Goal: Information Seeking & Learning: Learn about a topic

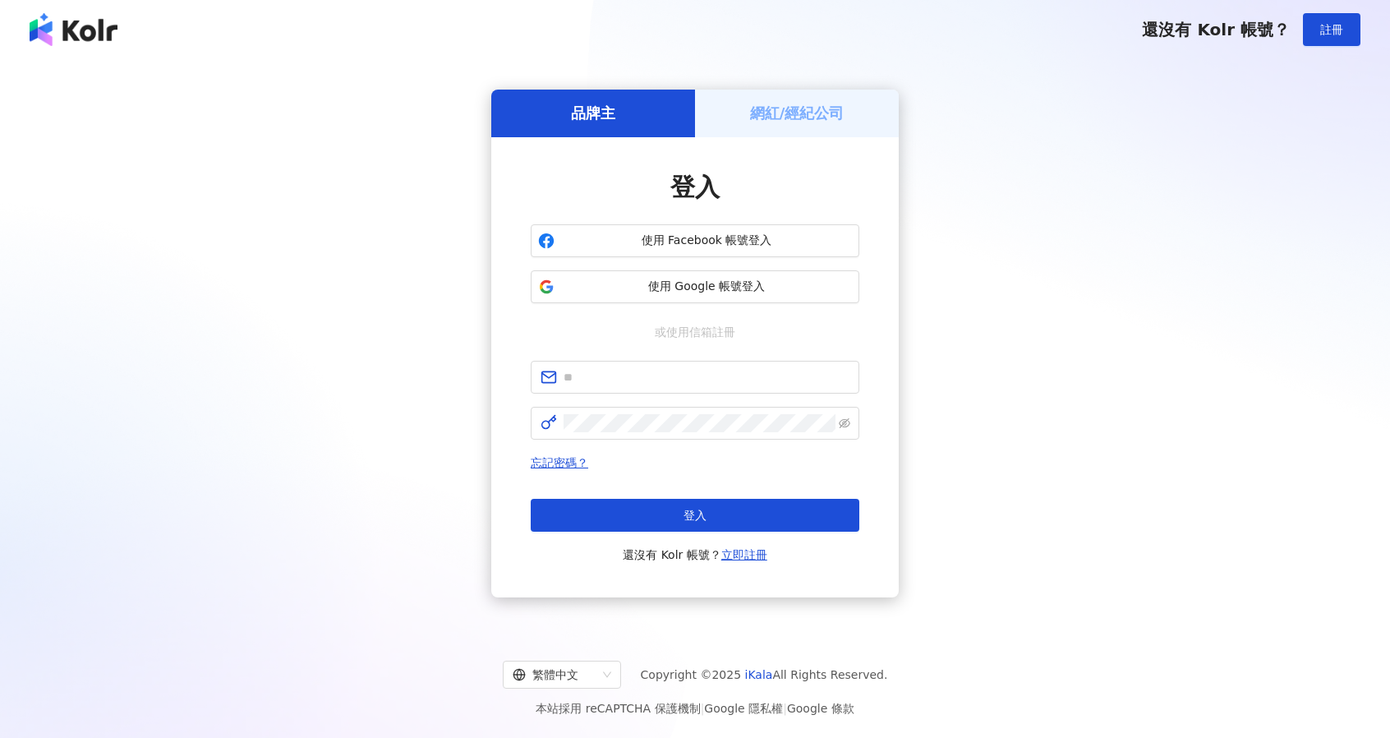
click at [741, 282] on span "使用 Google 帳號登入" at bounding box center [706, 287] width 291 height 16
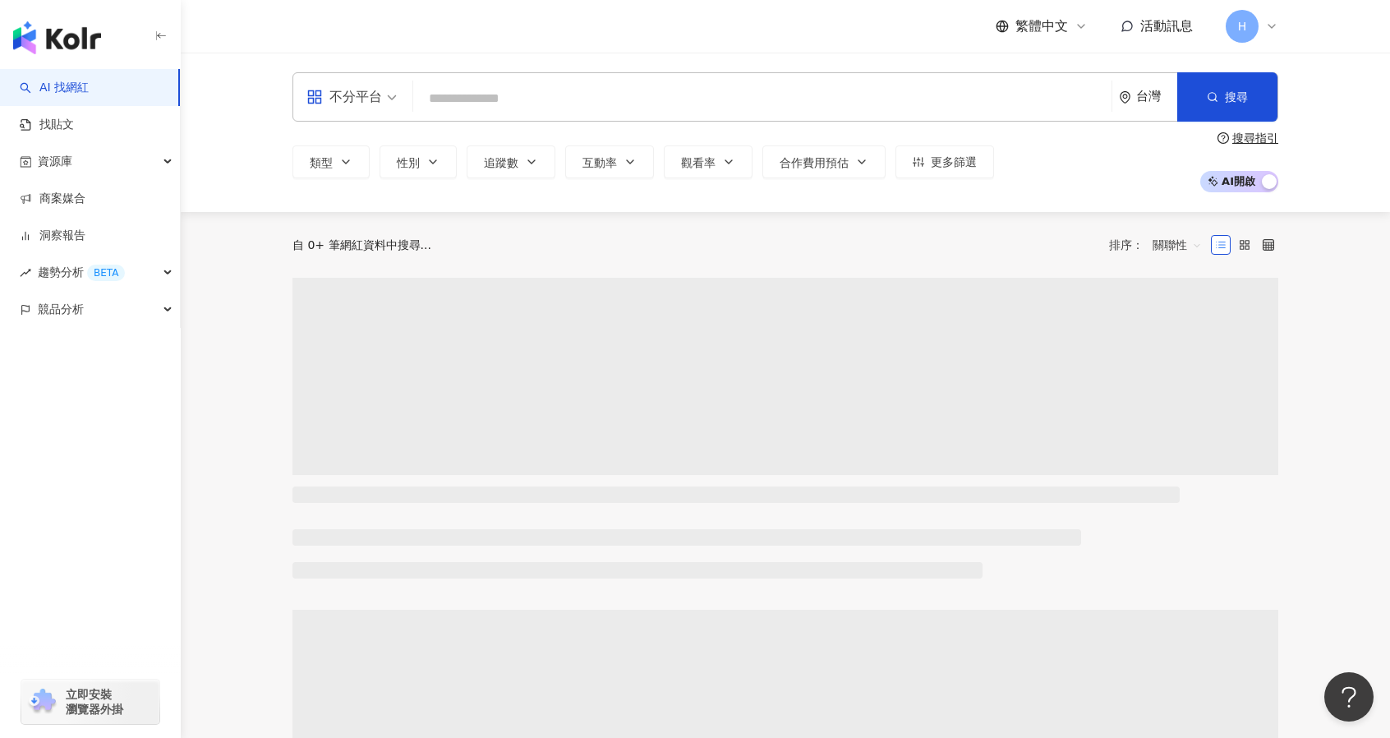
click at [560, 89] on input "search" at bounding box center [762, 98] width 685 height 31
type input "*"
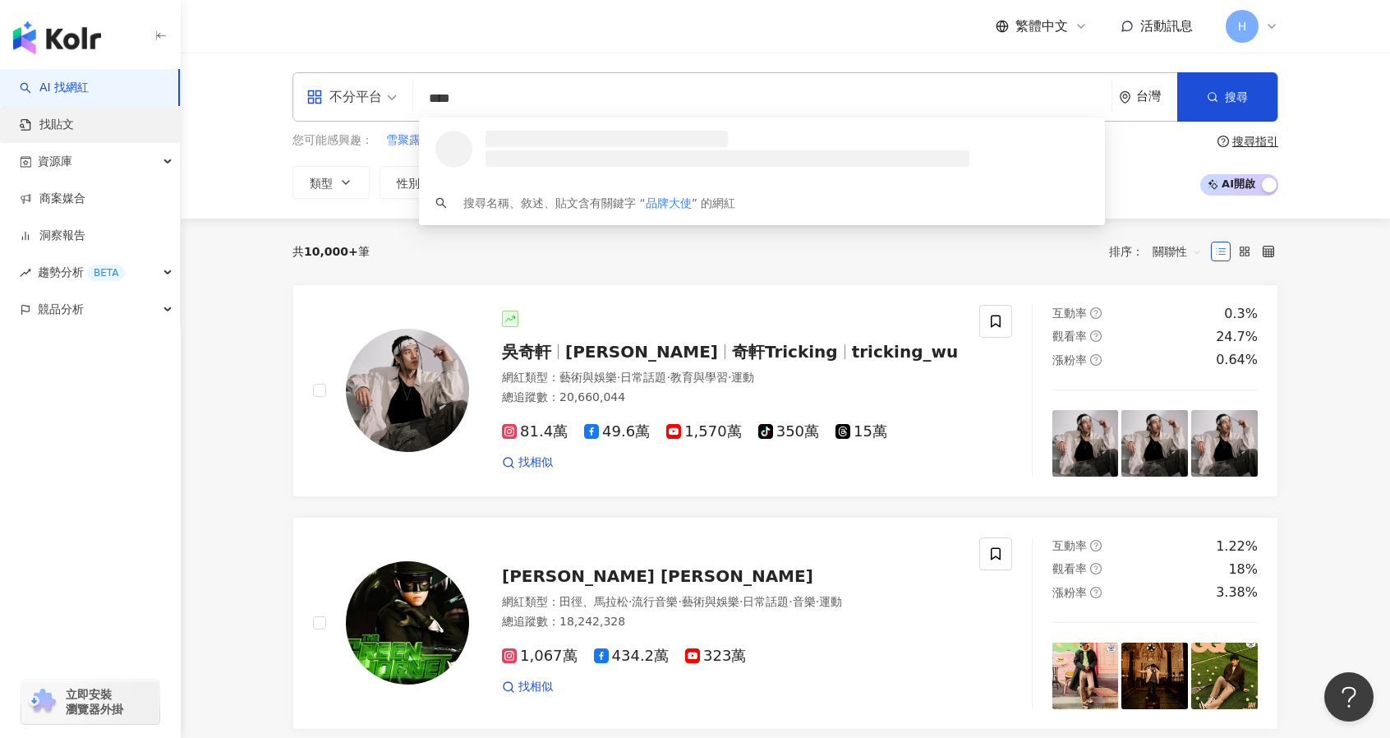
type input "****"
click at [74, 132] on link "找貼文" at bounding box center [47, 125] width 54 height 16
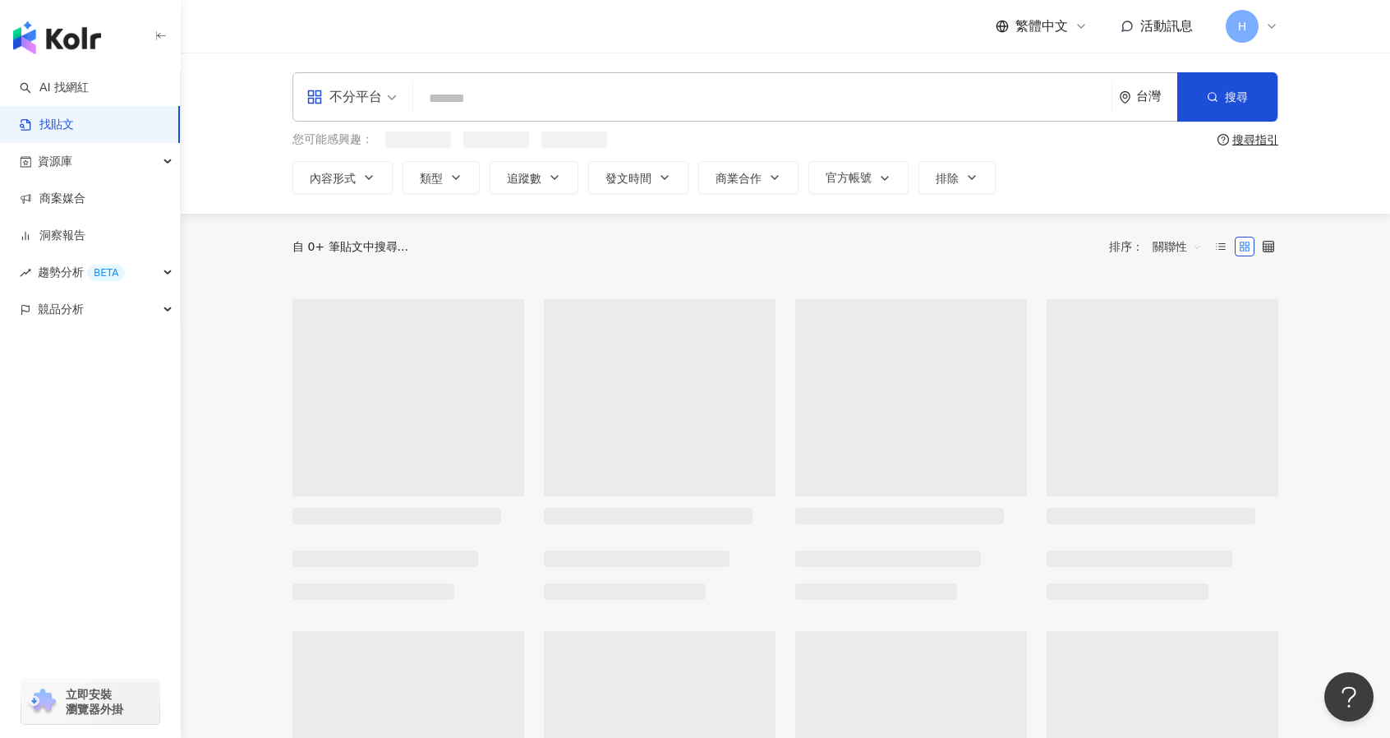
click at [604, 98] on input "search" at bounding box center [762, 98] width 685 height 35
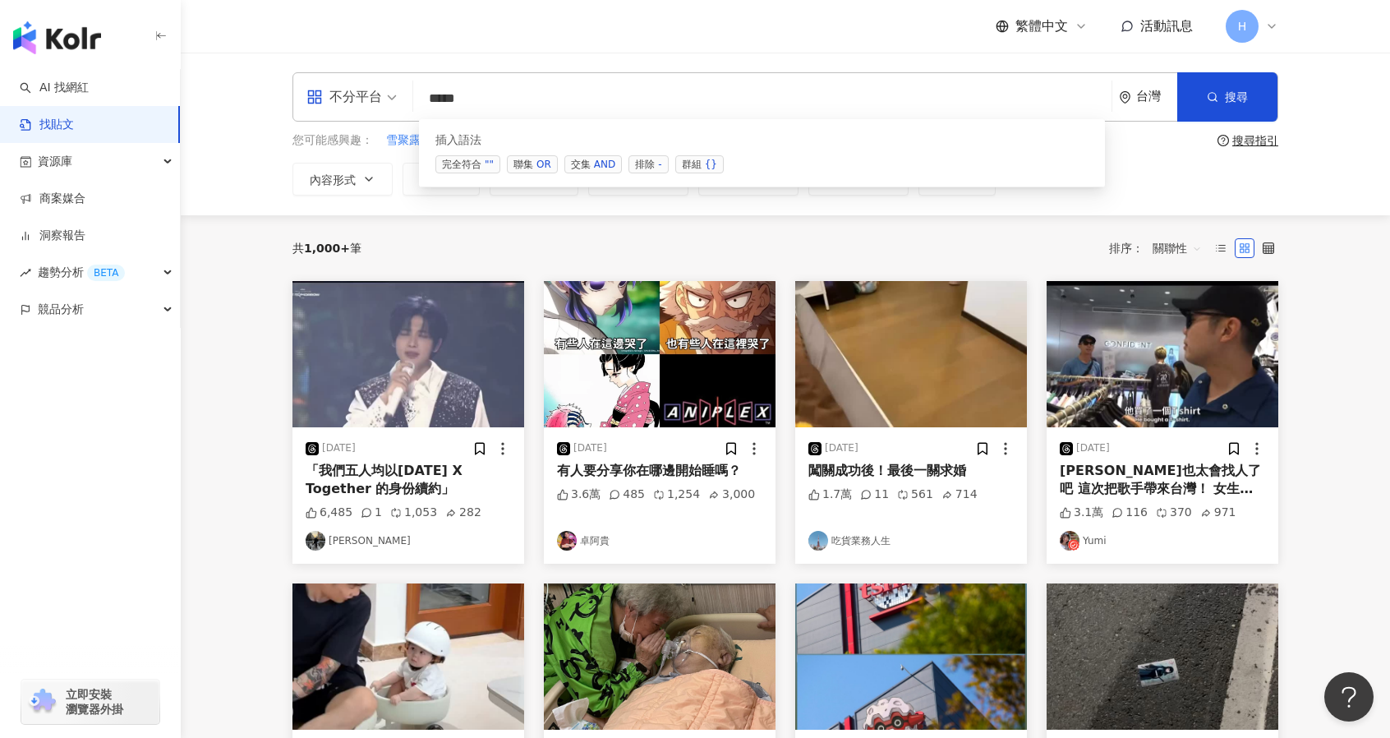
click at [533, 171] on span "聯集 OR" at bounding box center [532, 164] width 51 height 18
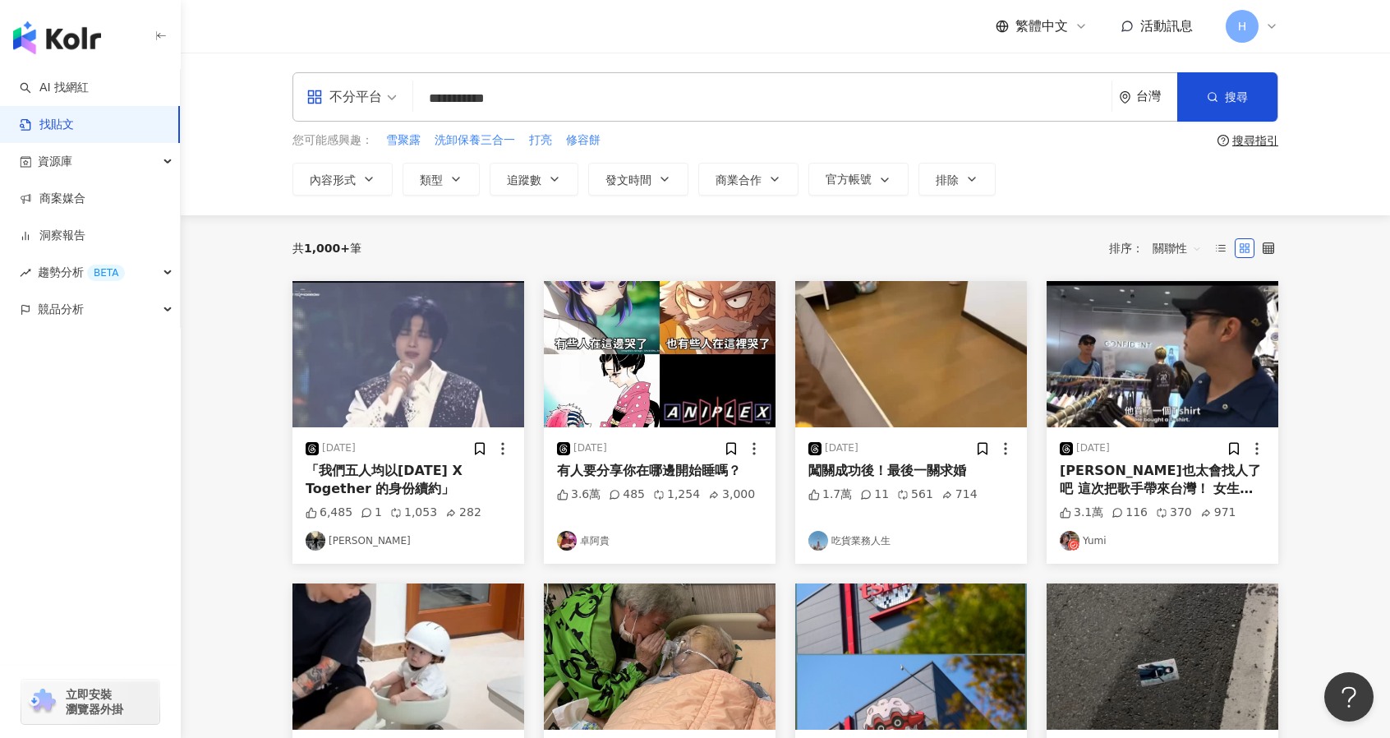
type input "**********"
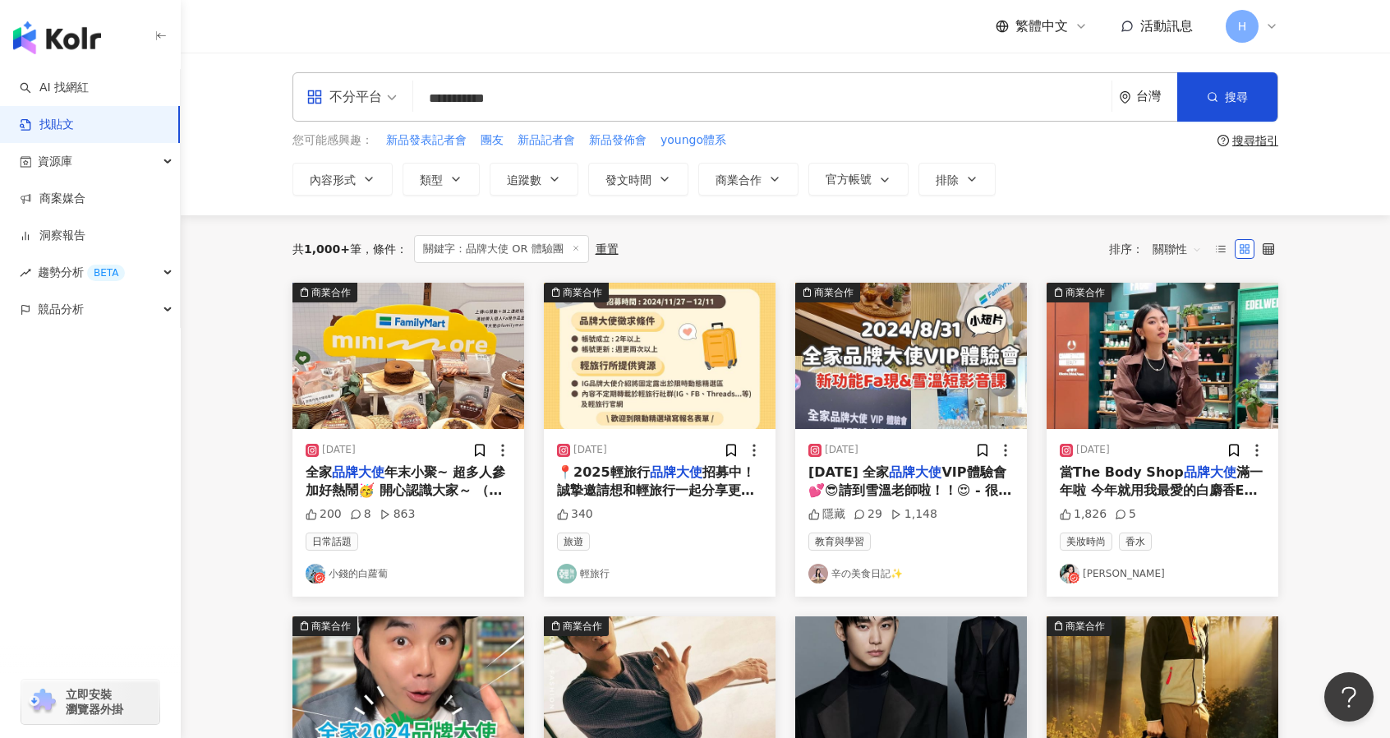
click at [1159, 241] on span "關聯性" at bounding box center [1177, 249] width 49 height 26
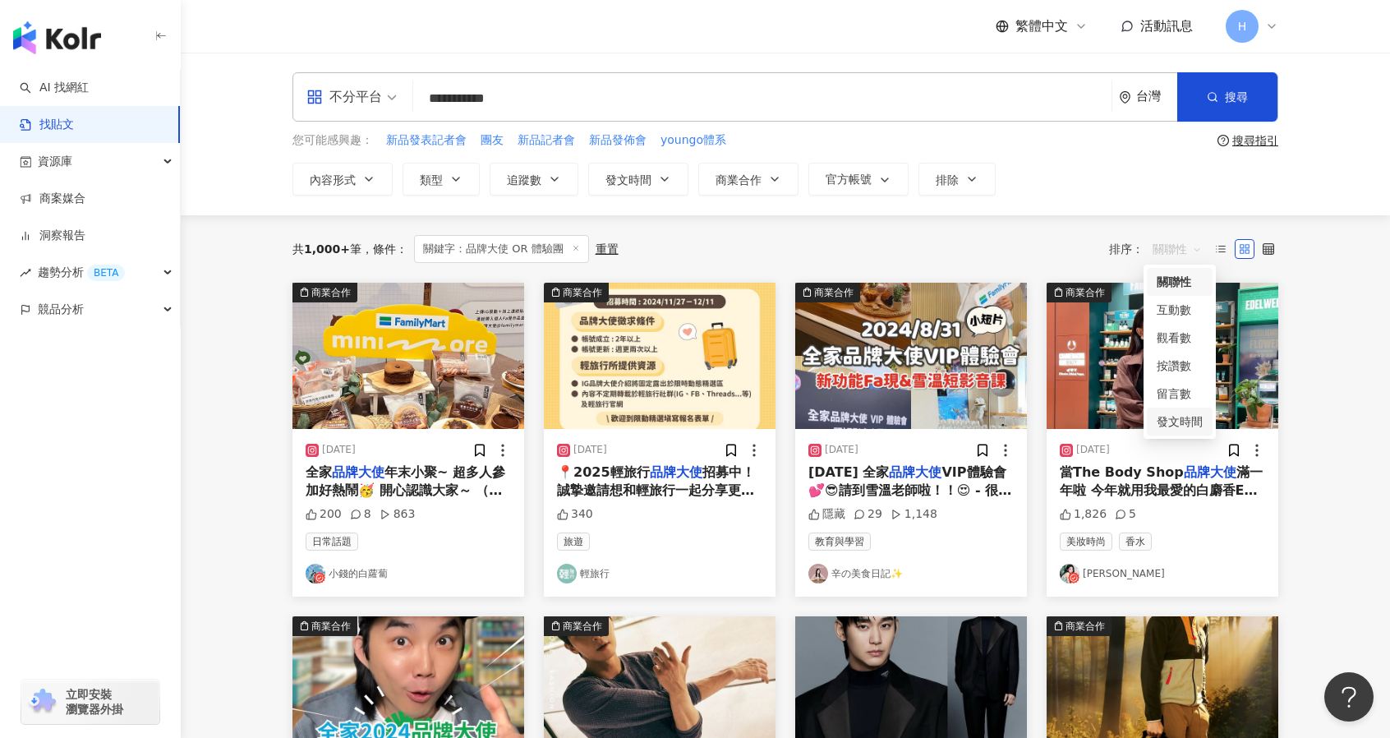
click at [1180, 422] on div "發文時間" at bounding box center [1180, 422] width 46 height 18
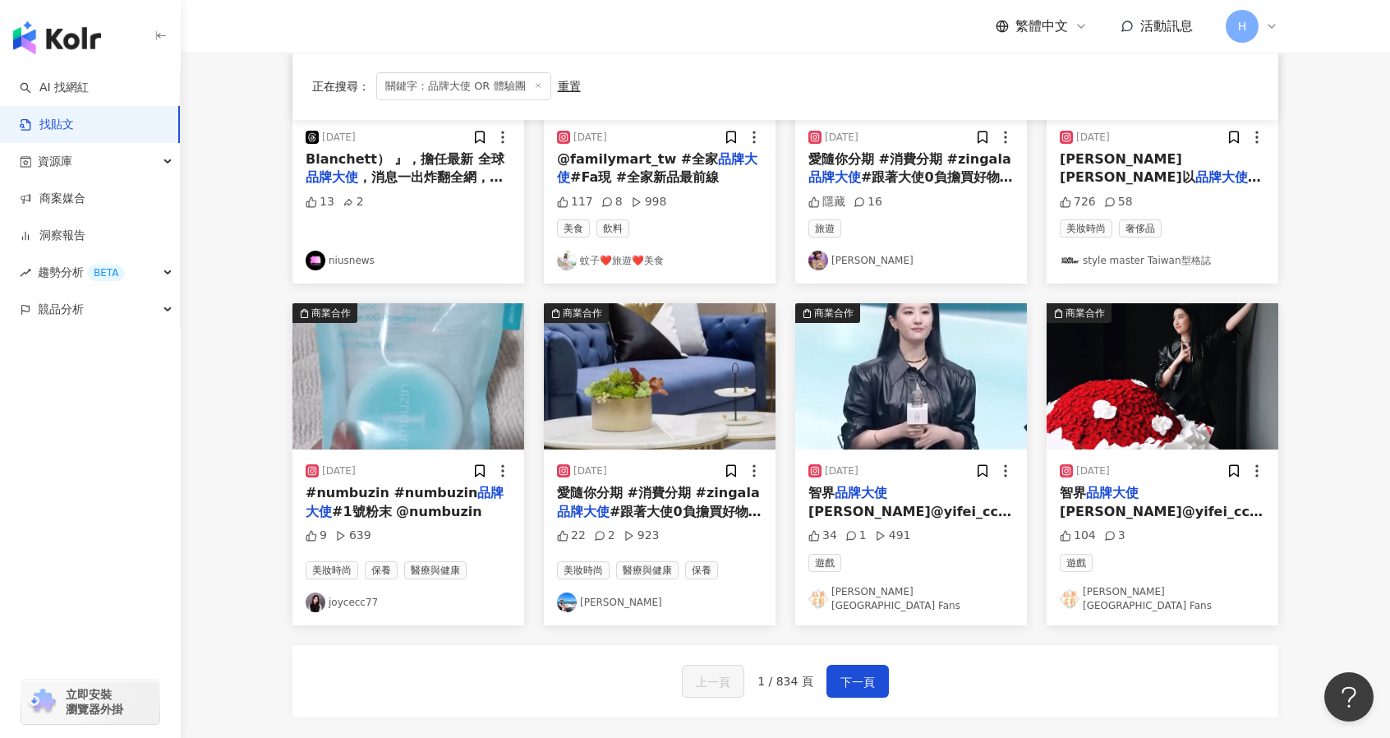
scroll to position [685, 0]
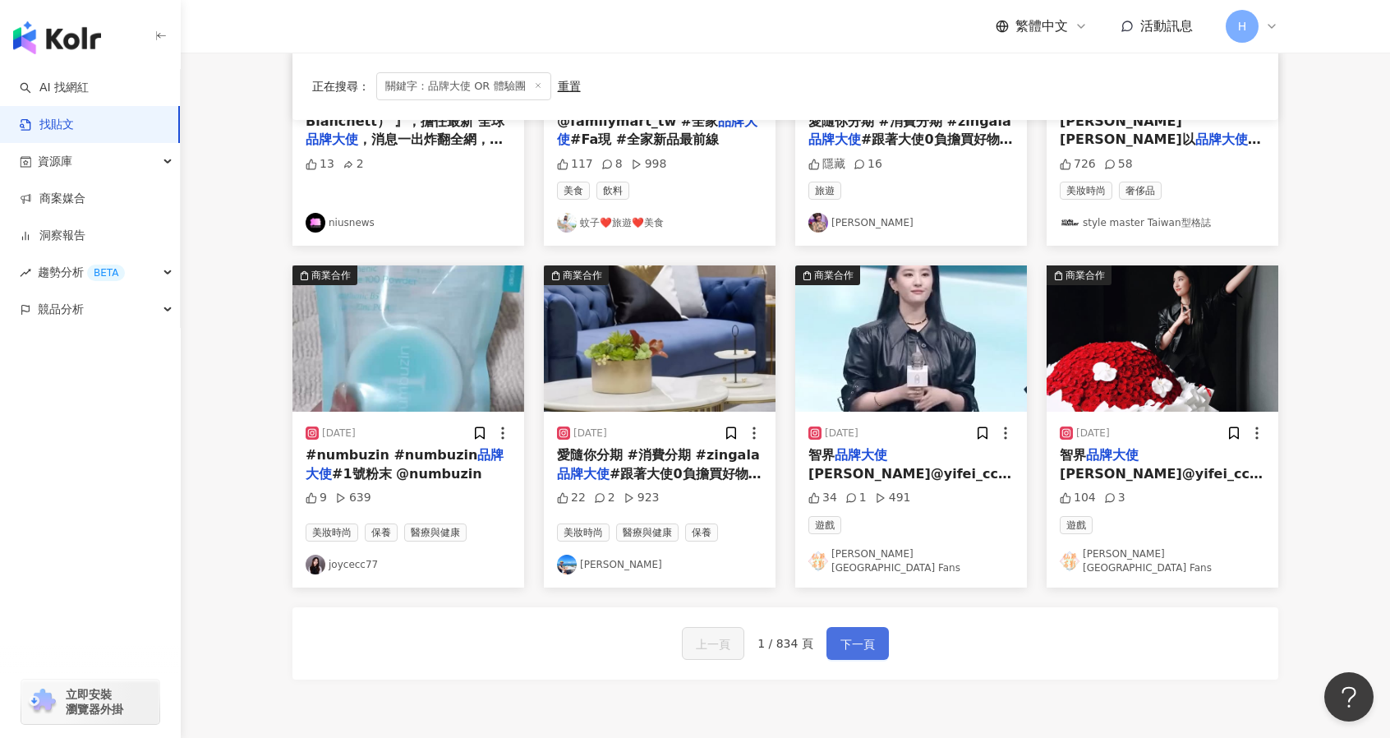
click at [864, 635] on span "下一頁" at bounding box center [858, 644] width 35 height 20
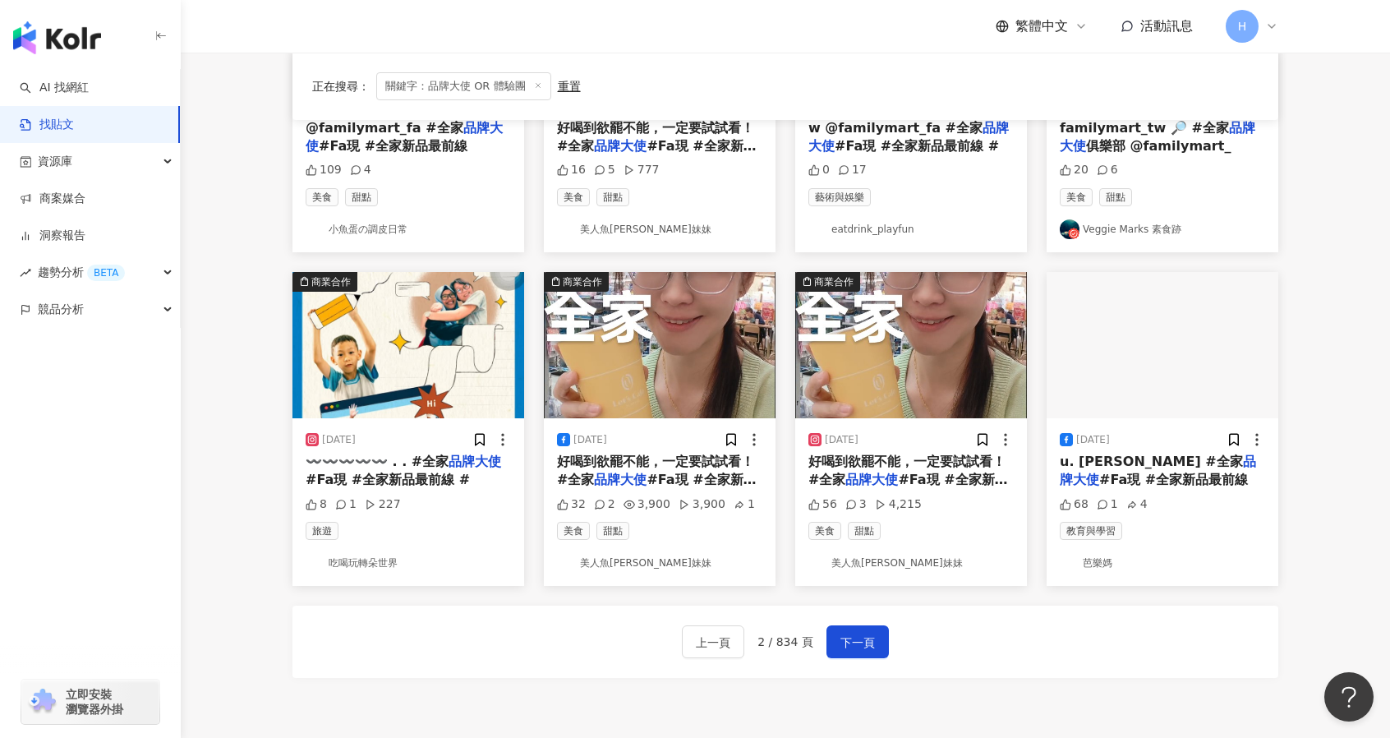
scroll to position [839, 0]
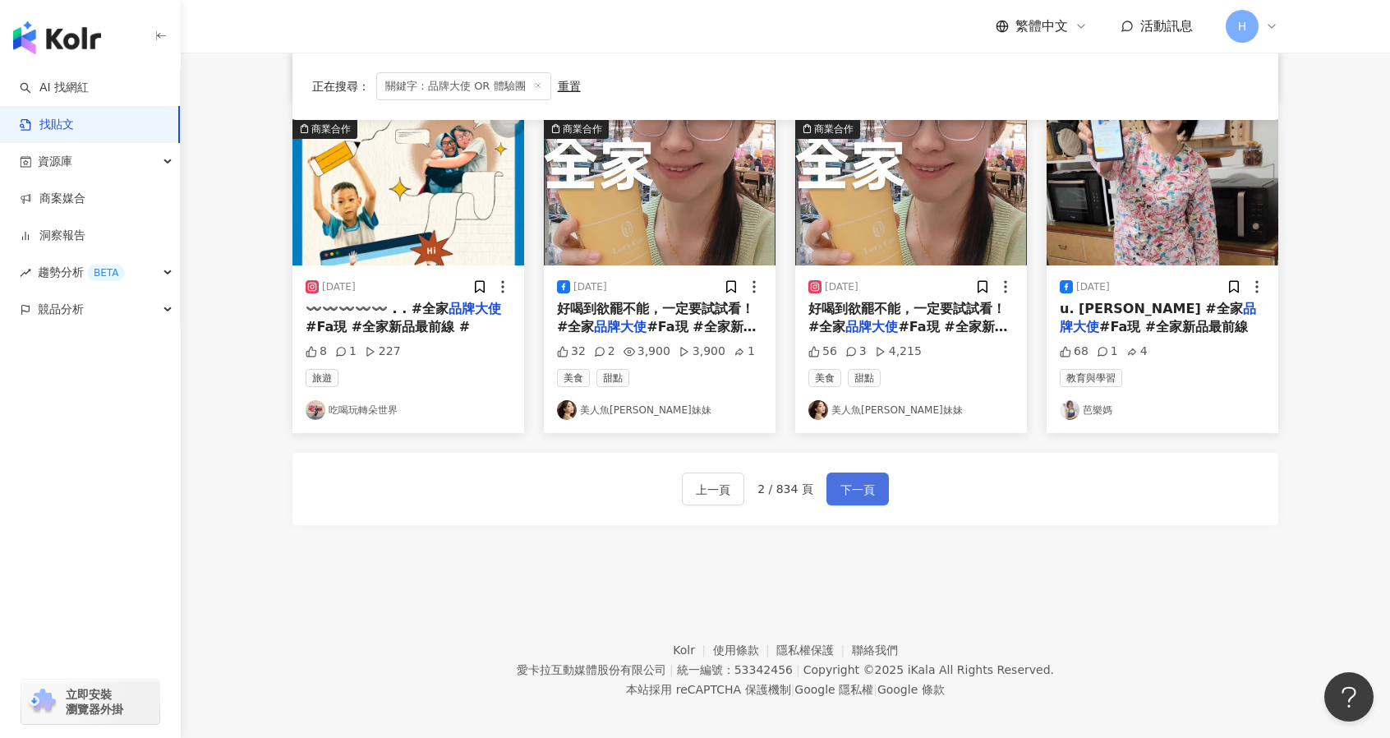
click at [847, 473] on button "下一頁" at bounding box center [858, 489] width 62 height 33
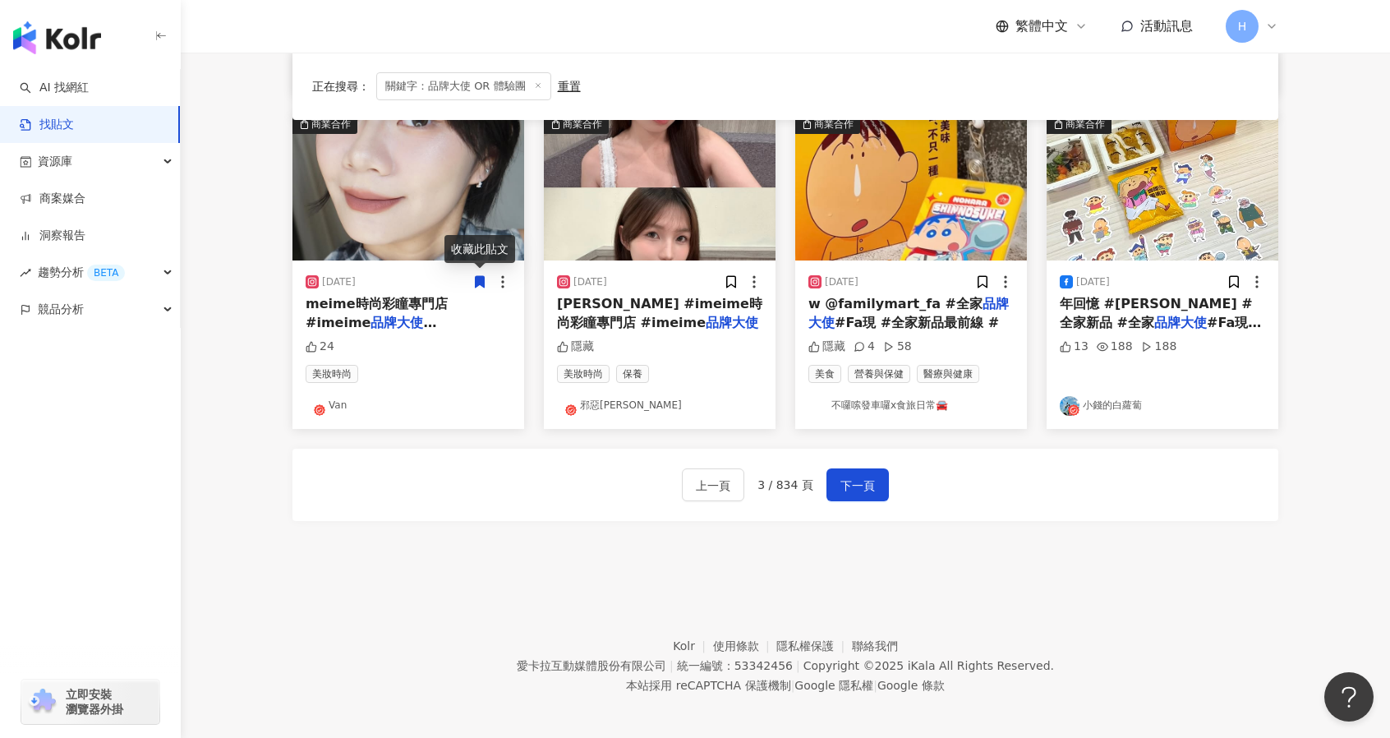
scroll to position [837, 0]
click at [436, 332] on span "@ime_ime_taiwan" at bounding box center [371, 340] width 131 height 16
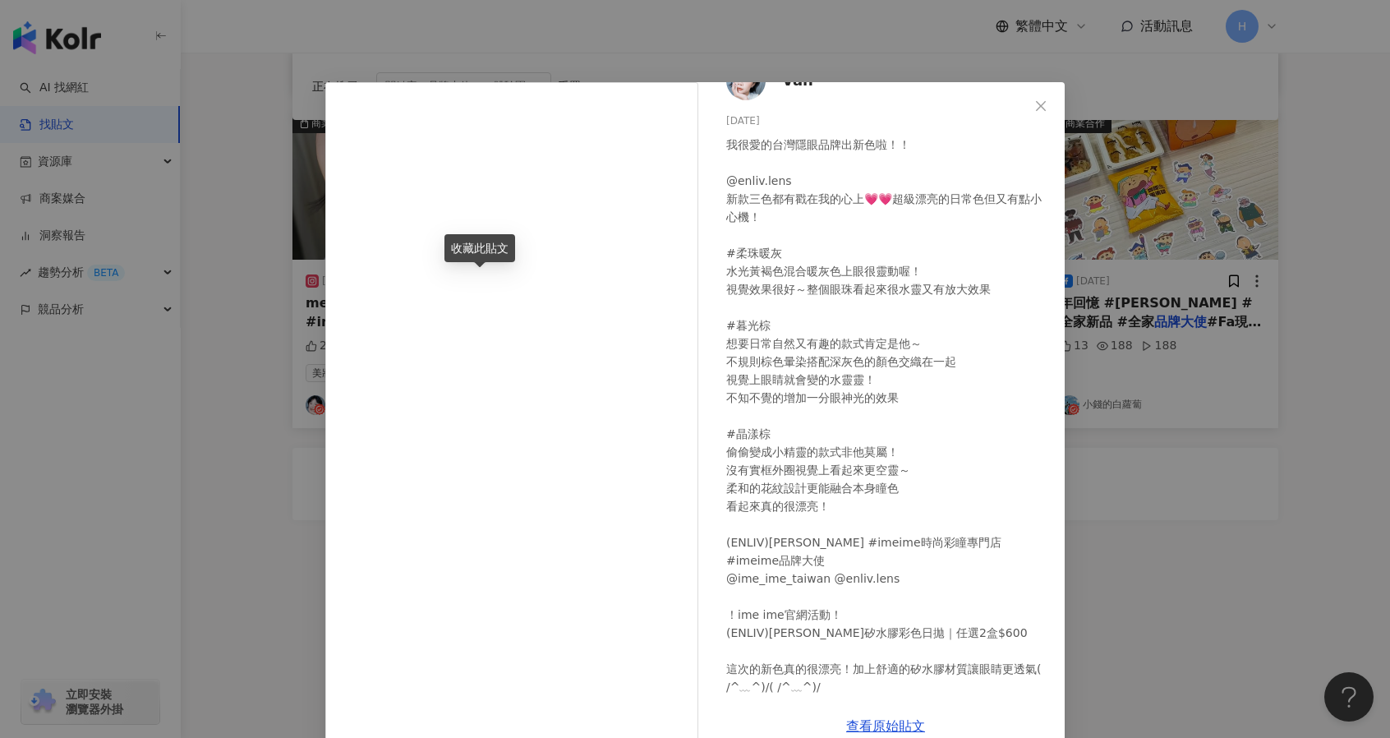
scroll to position [31, 0]
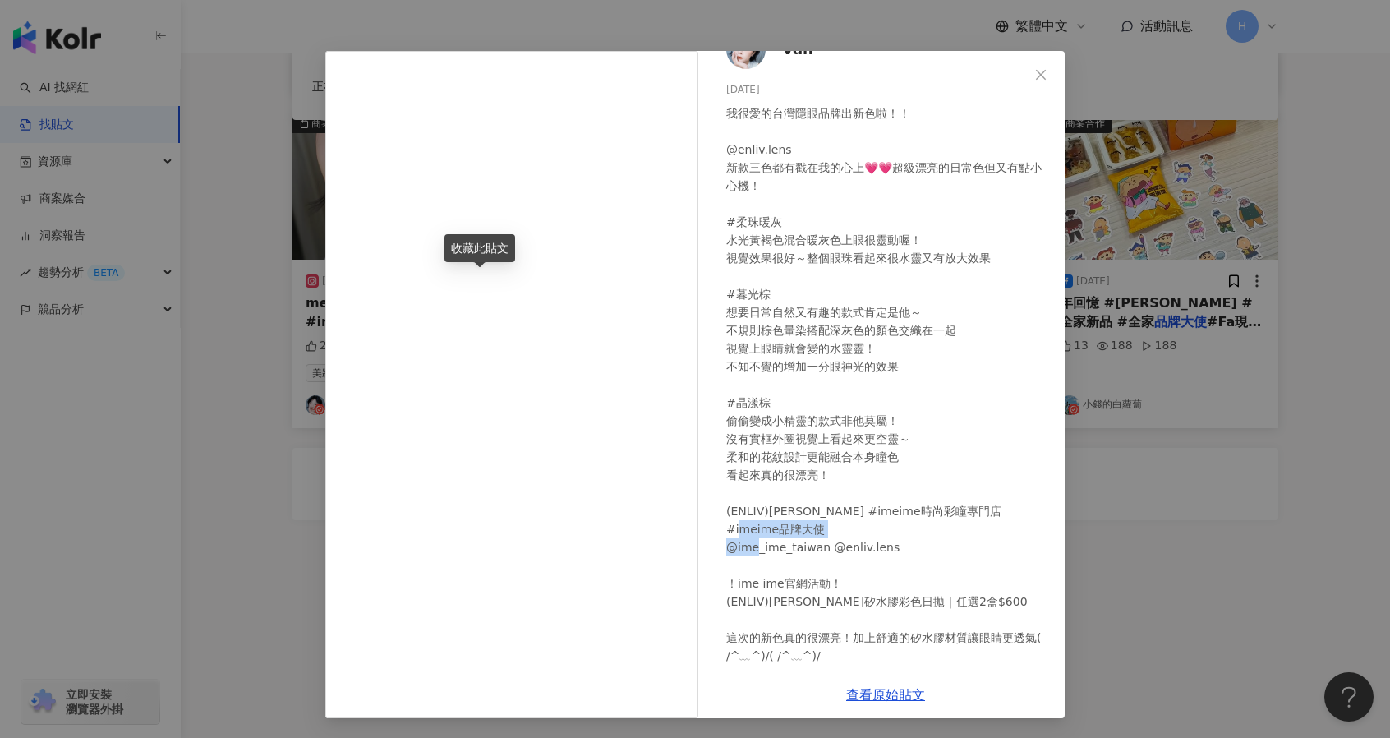
drag, startPoint x: 816, startPoint y: 527, endPoint x: 719, endPoint y: 528, distance: 97.0
click at [719, 528] on div "Van [DATE] 我很愛的台灣隱眼品牌出新色啦！！ @enliv.lens 新款三色都有戳在我的心上💗💗超級漂亮的日常色但又有點小心機！ #柔珠暖灰 水光…" at bounding box center [886, 361] width 358 height 620
click at [1196, 520] on div "Van [DATE] 我很愛的台灣隱眼品牌出新色啦！！ @enliv.lens 新款三色都有戳在我的心上💗💗超級漂亮的日常色但又有點小心機！ #柔珠暖灰 水光…" at bounding box center [695, 369] width 1390 height 738
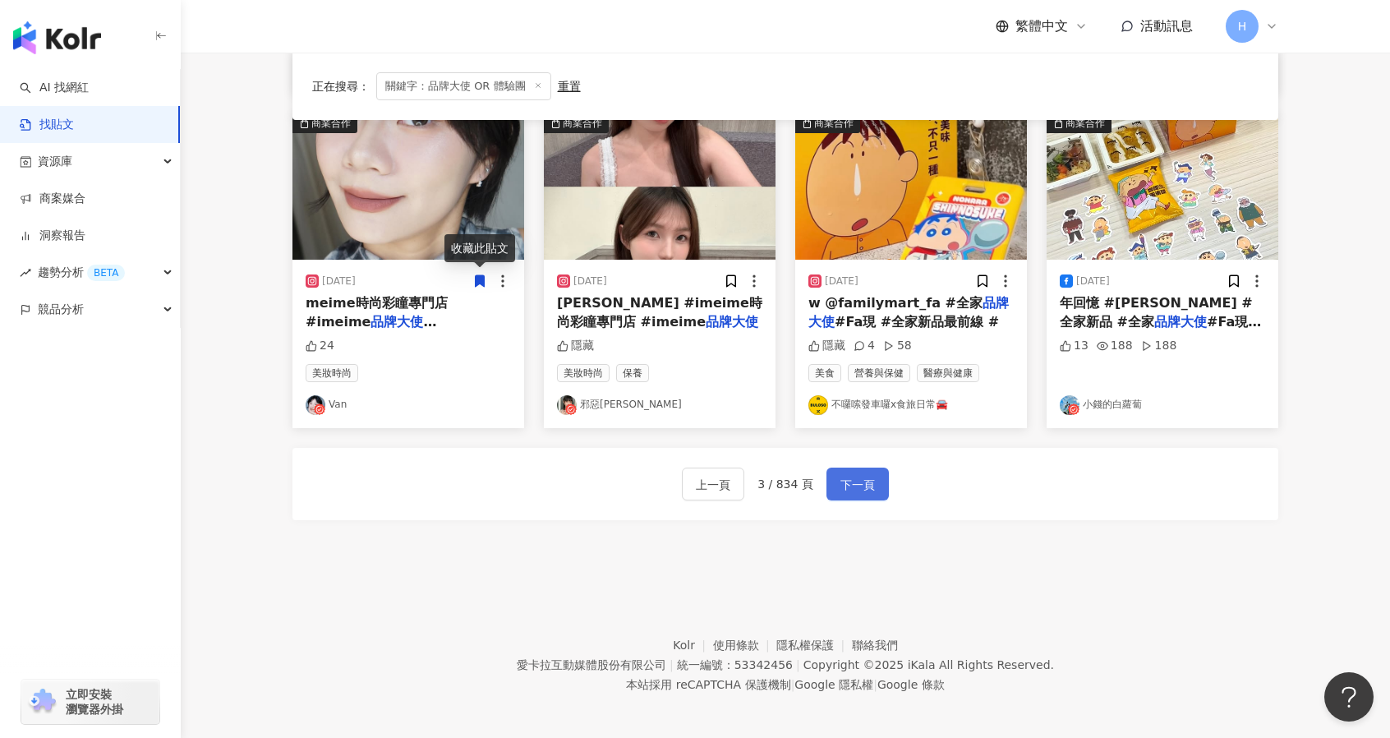
click at [858, 478] on span "下一頁" at bounding box center [858, 485] width 35 height 20
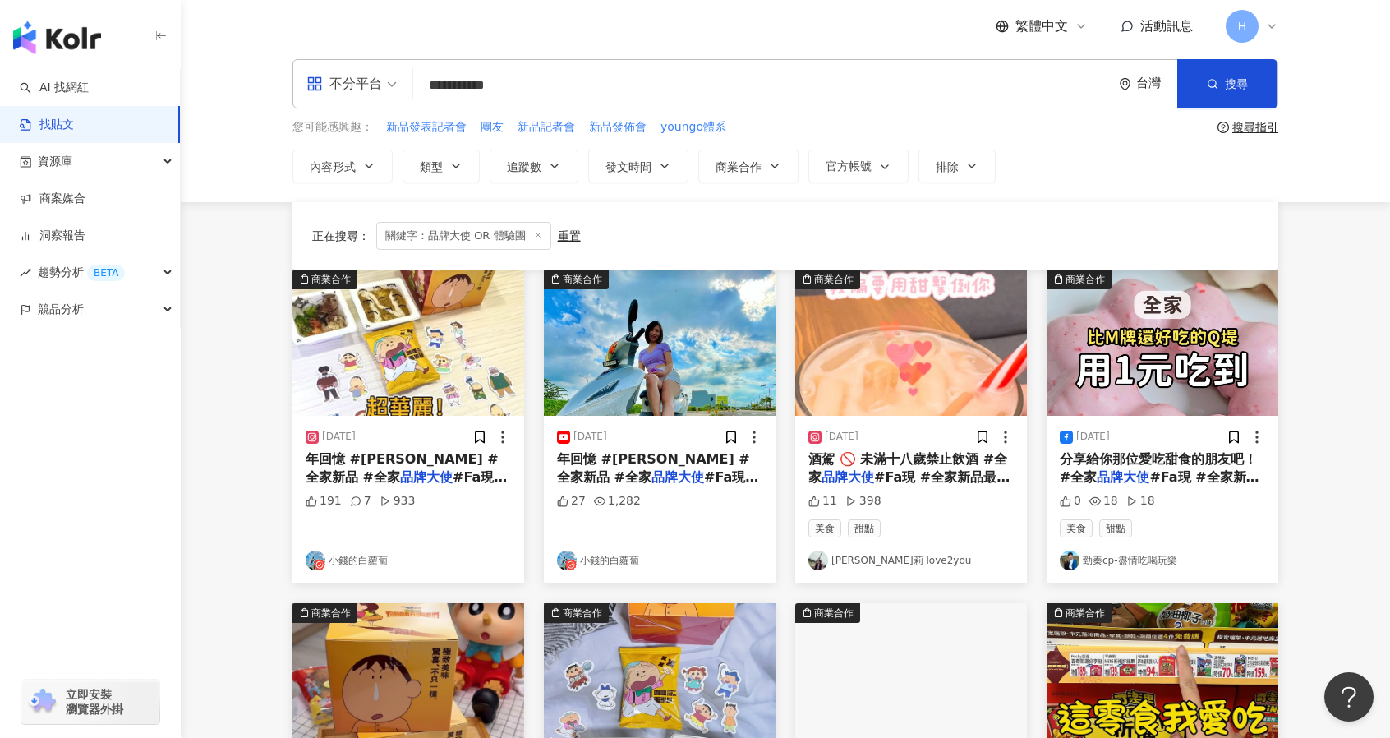
scroll to position [839, 0]
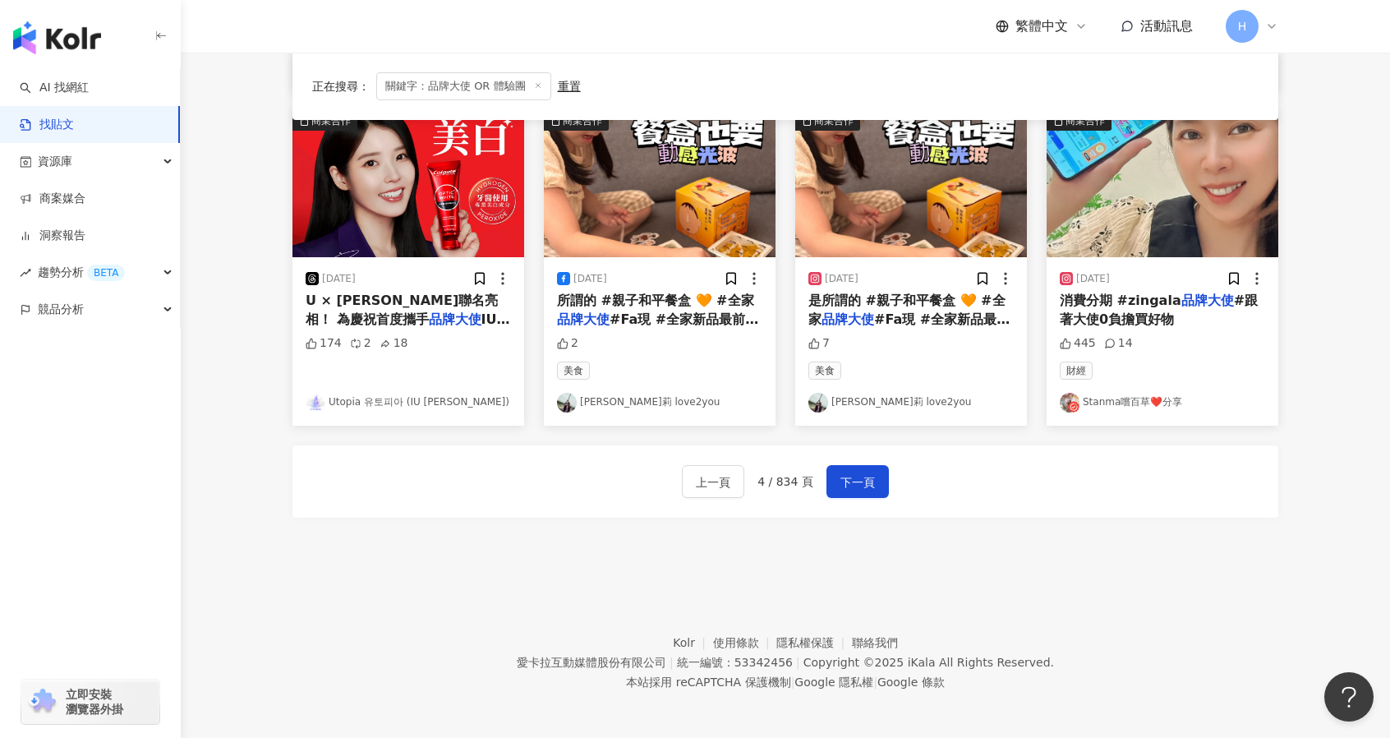
click at [869, 460] on div "上一頁 4 / 834 頁 下一頁" at bounding box center [786, 481] width 986 height 72
click at [861, 477] on span "下一頁" at bounding box center [858, 483] width 35 height 20
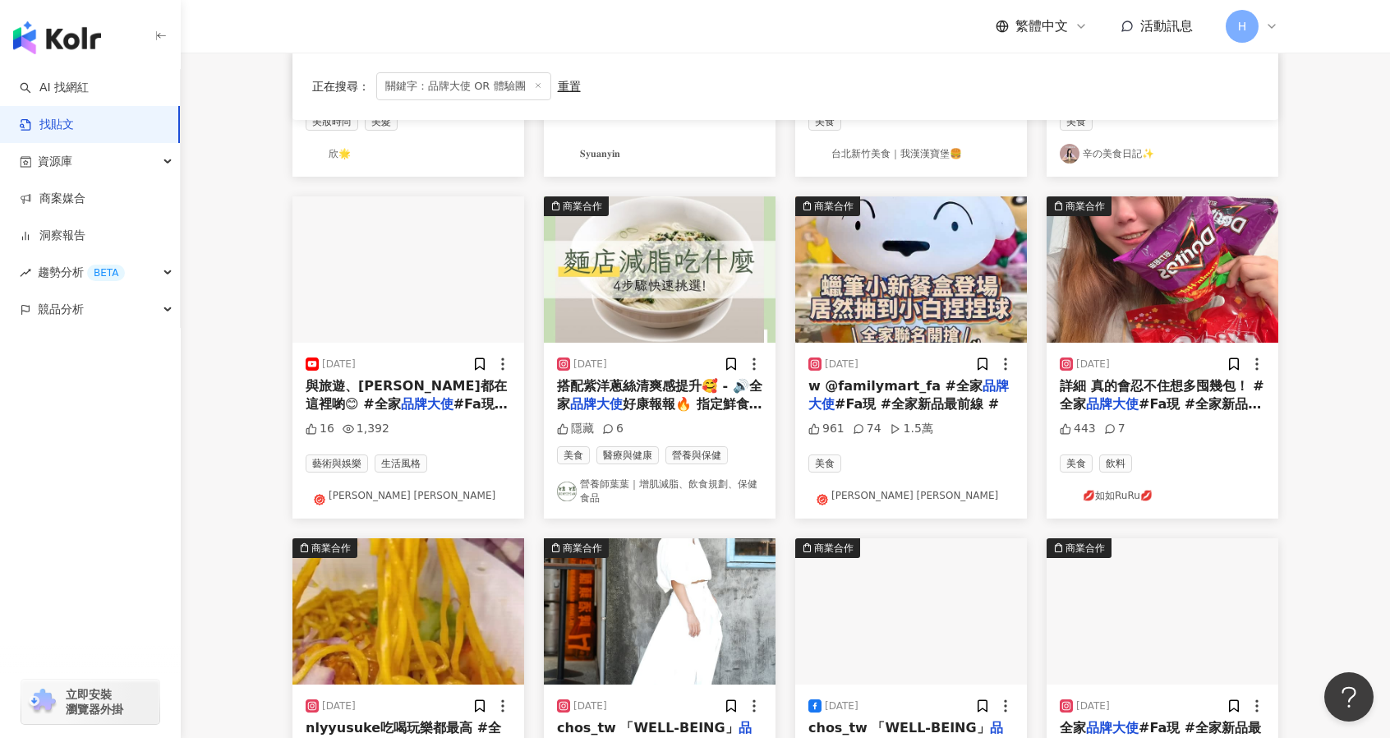
scroll to position [847, 0]
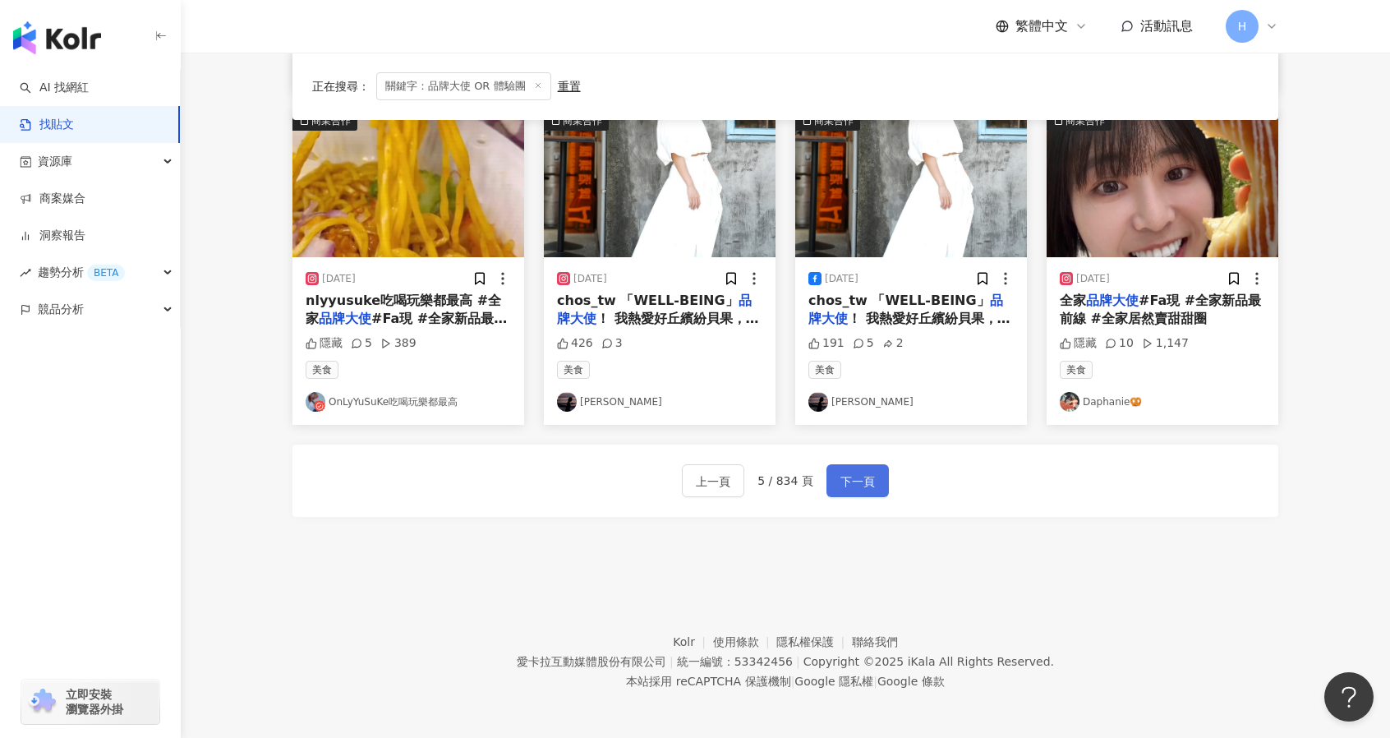
click at [861, 484] on span "下一頁" at bounding box center [858, 482] width 35 height 20
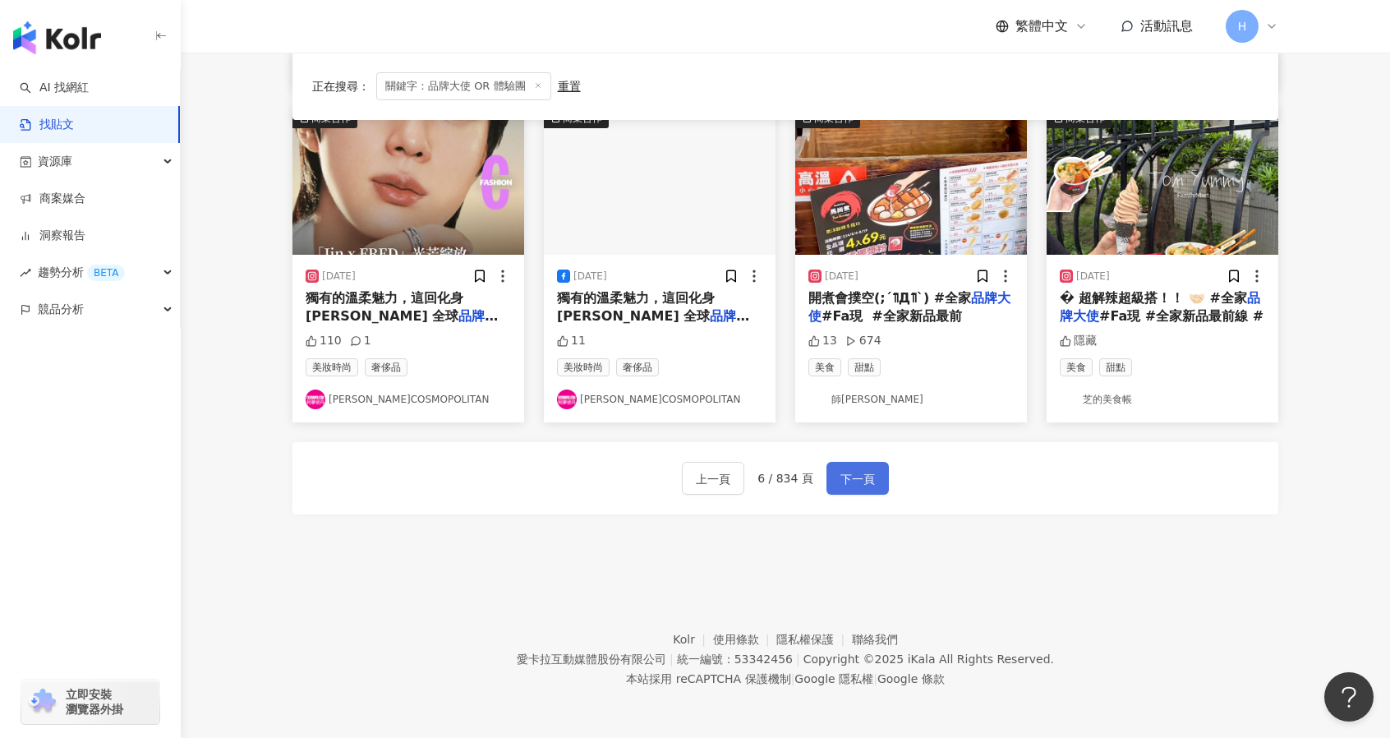
scroll to position [839, 0]
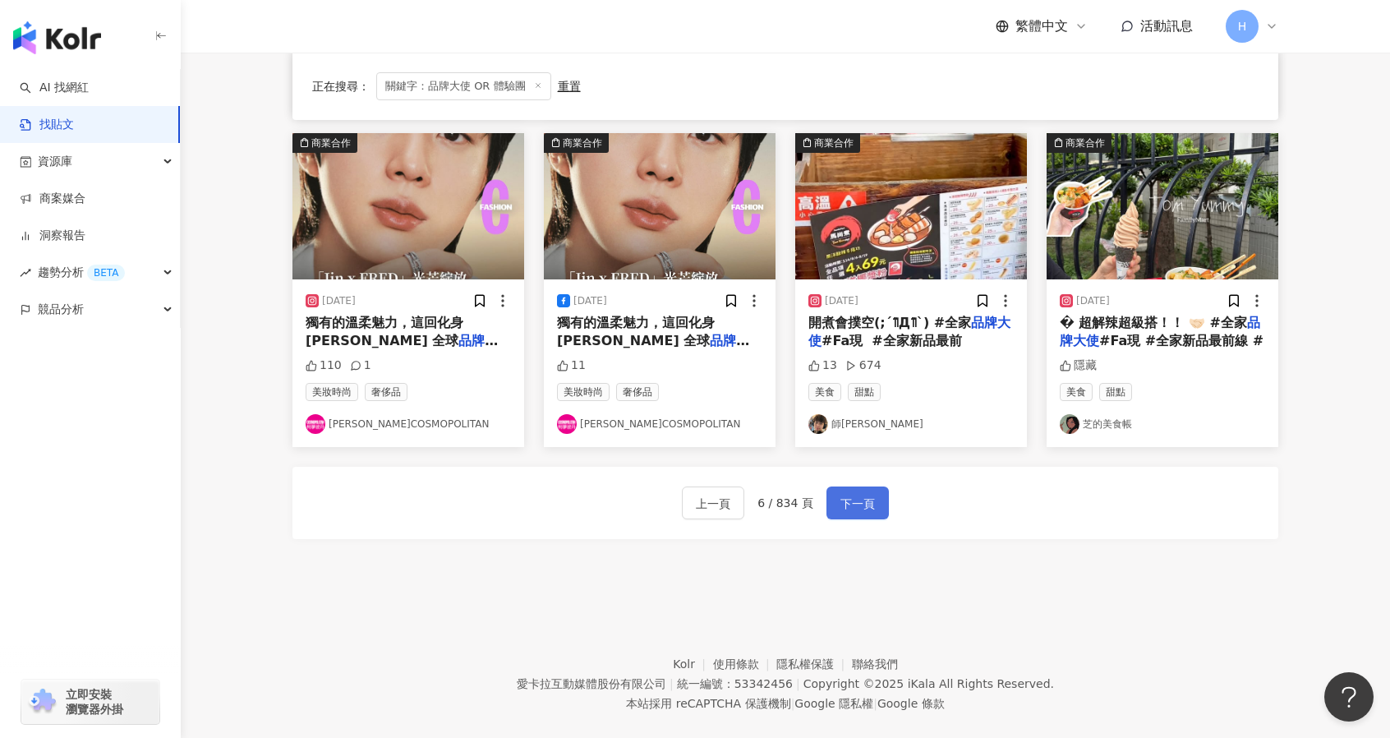
click at [841, 486] on button "下一頁" at bounding box center [858, 502] width 62 height 33
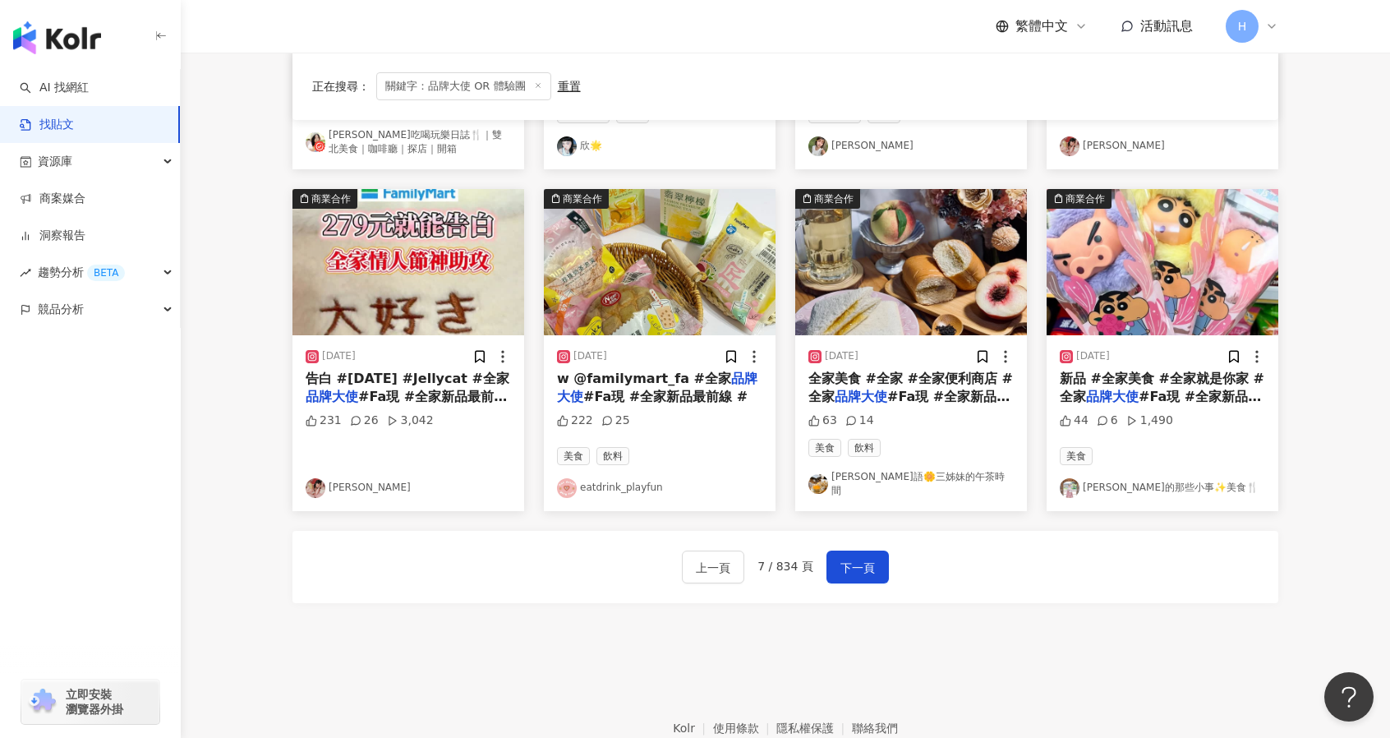
click at [860, 533] on div "上一頁 7 / 834 頁 下一頁" at bounding box center [786, 567] width 986 height 72
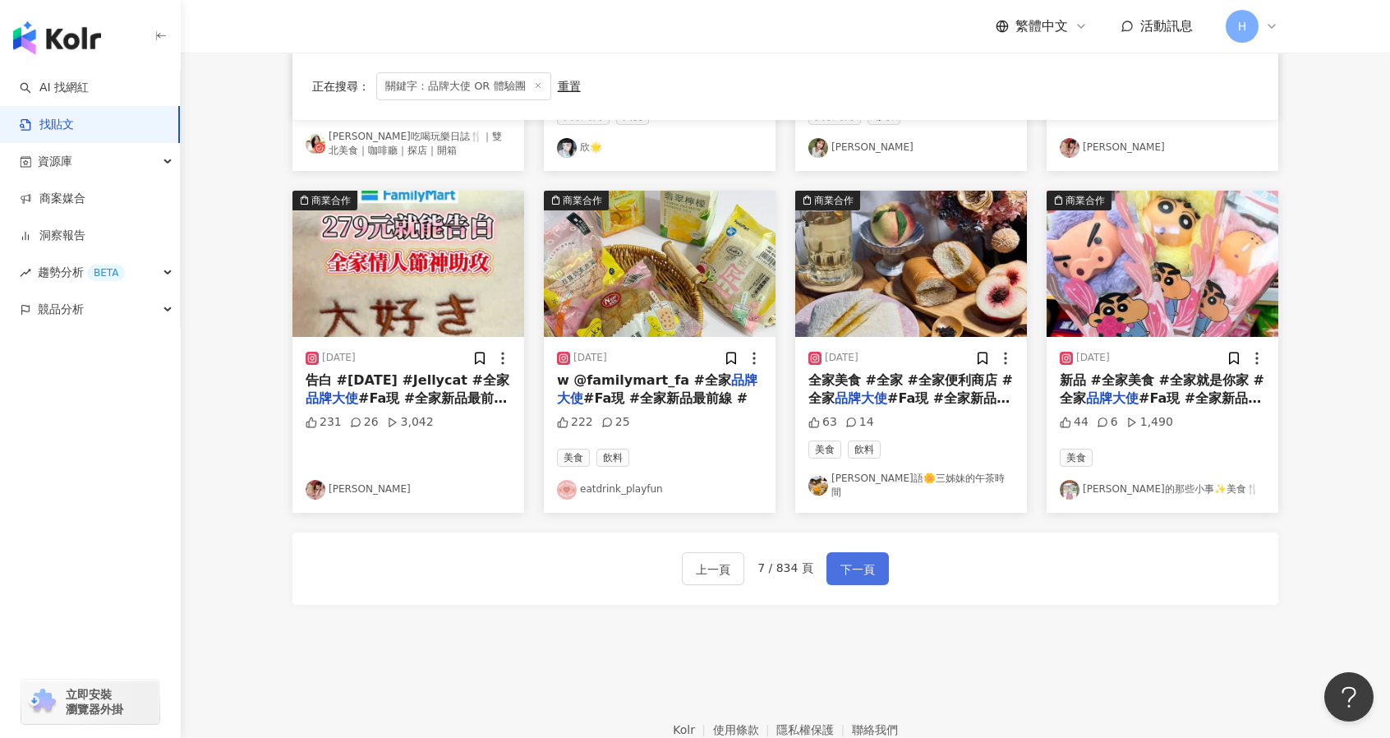
click at [858, 561] on span "下一頁" at bounding box center [858, 570] width 35 height 20
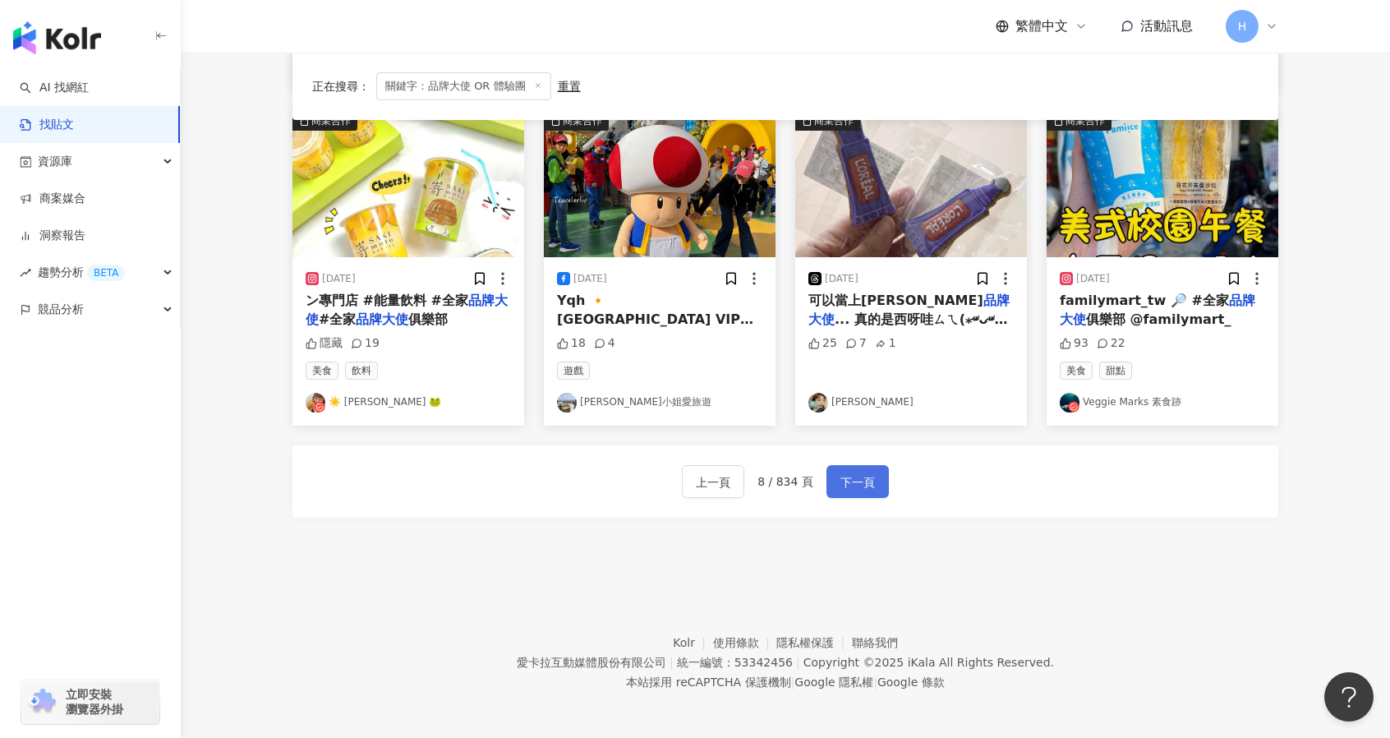
click at [862, 491] on button "下一頁" at bounding box center [858, 481] width 62 height 33
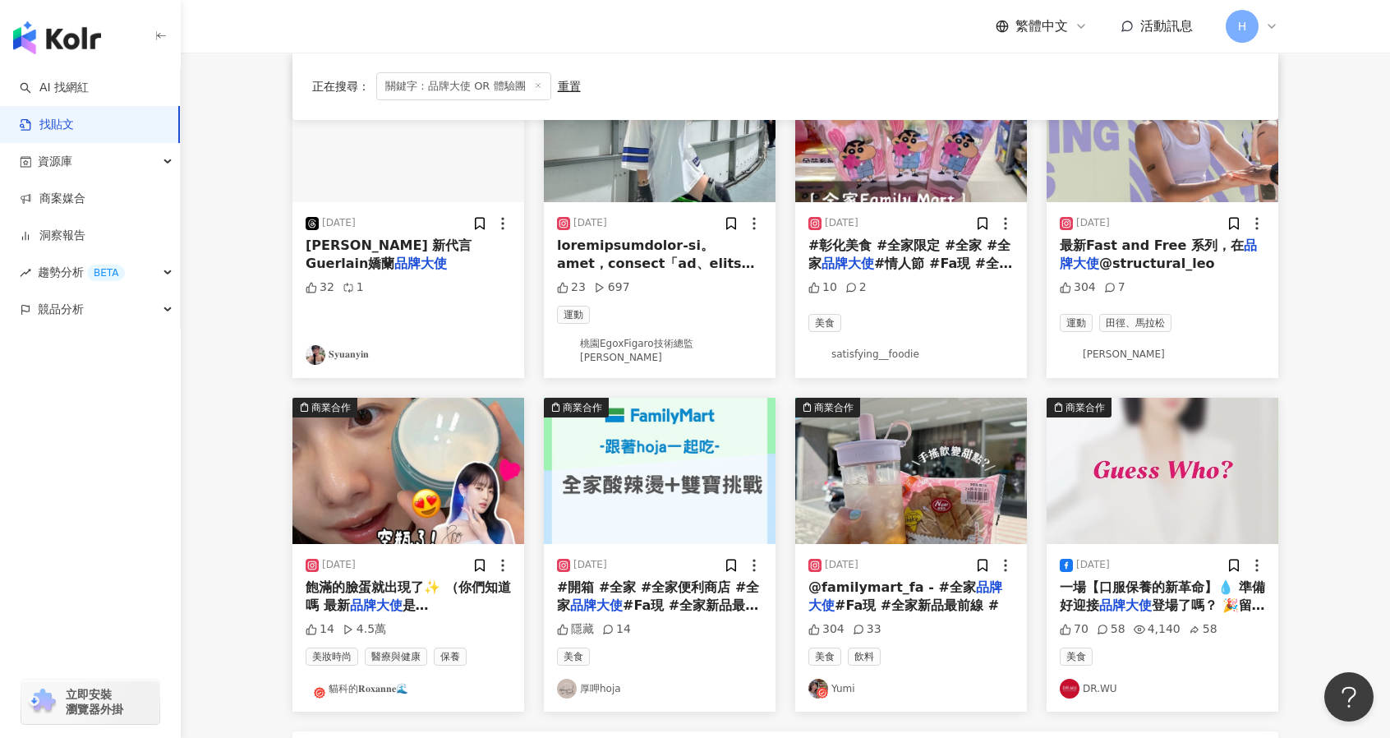
scroll to position [847, 0]
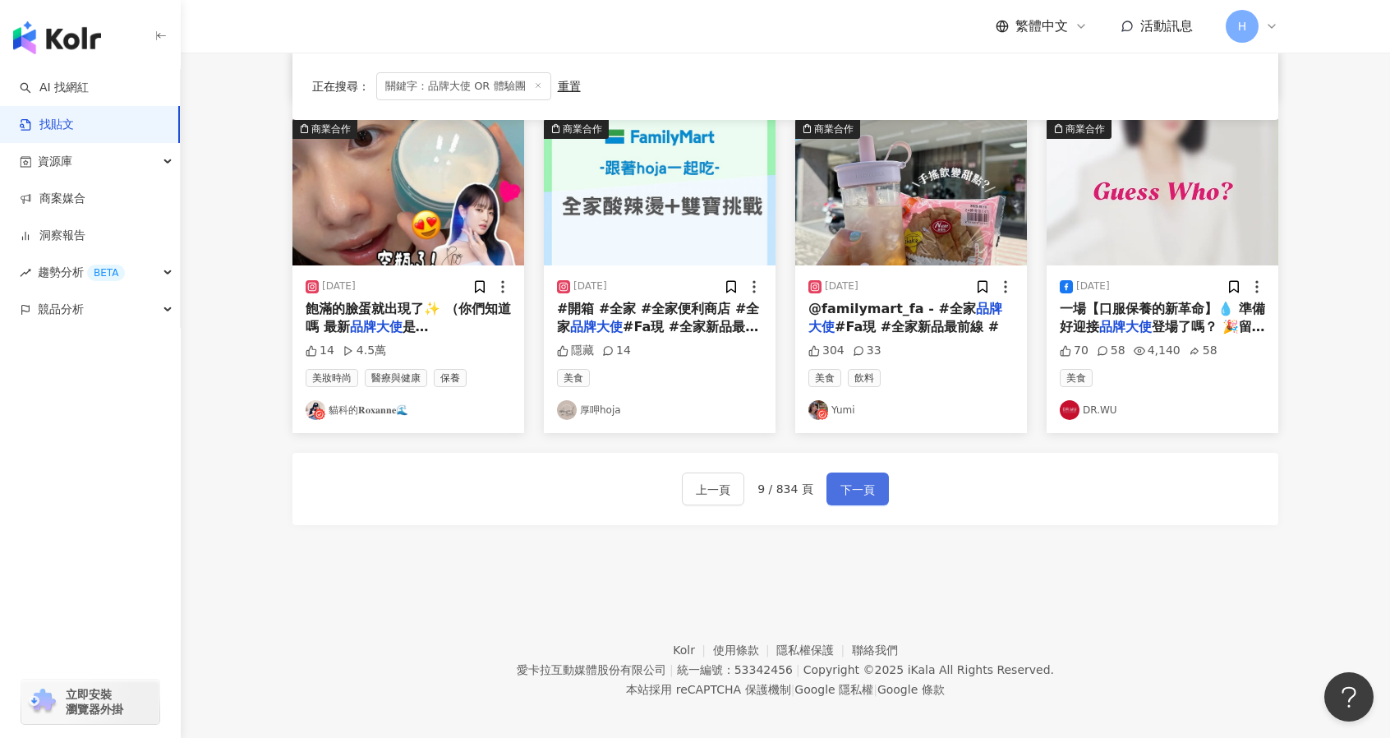
click at [860, 480] on span "下一頁" at bounding box center [858, 490] width 35 height 20
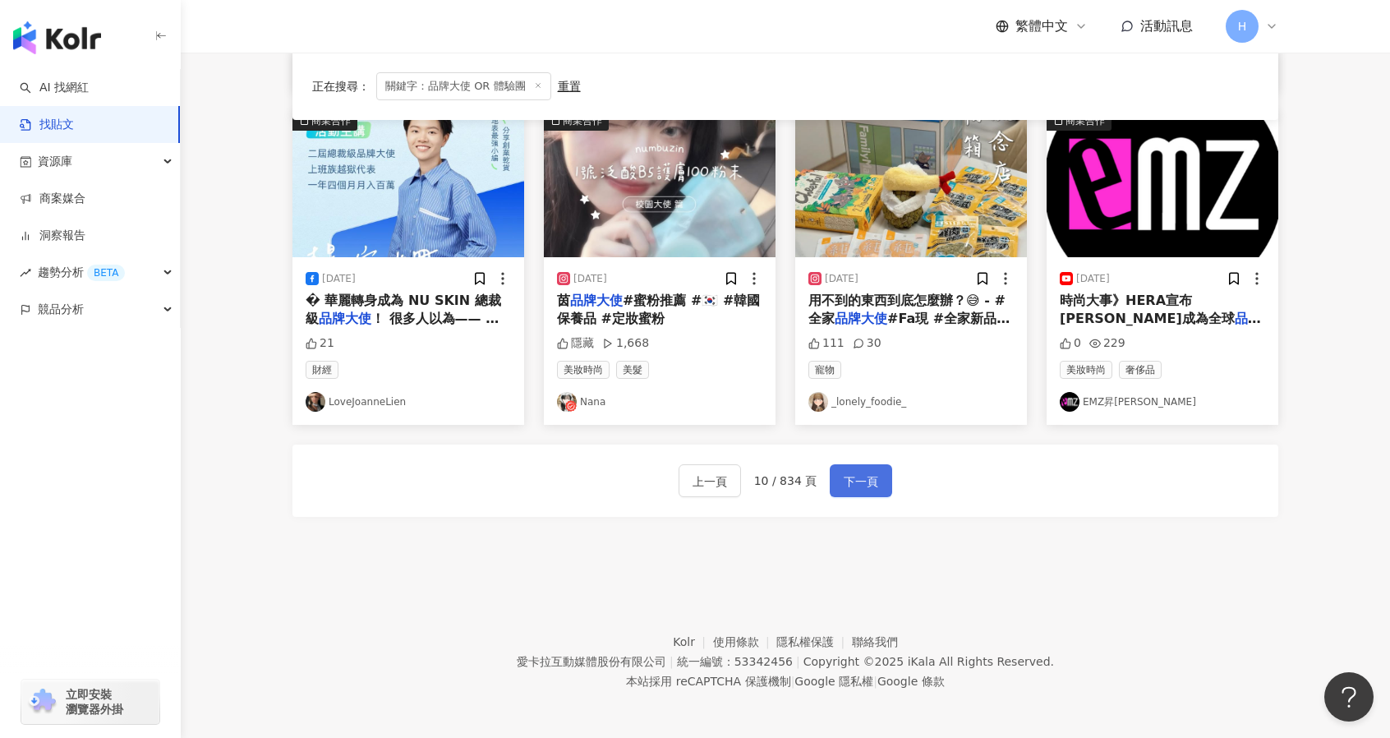
click at [876, 481] on button "下一頁" at bounding box center [861, 480] width 62 height 33
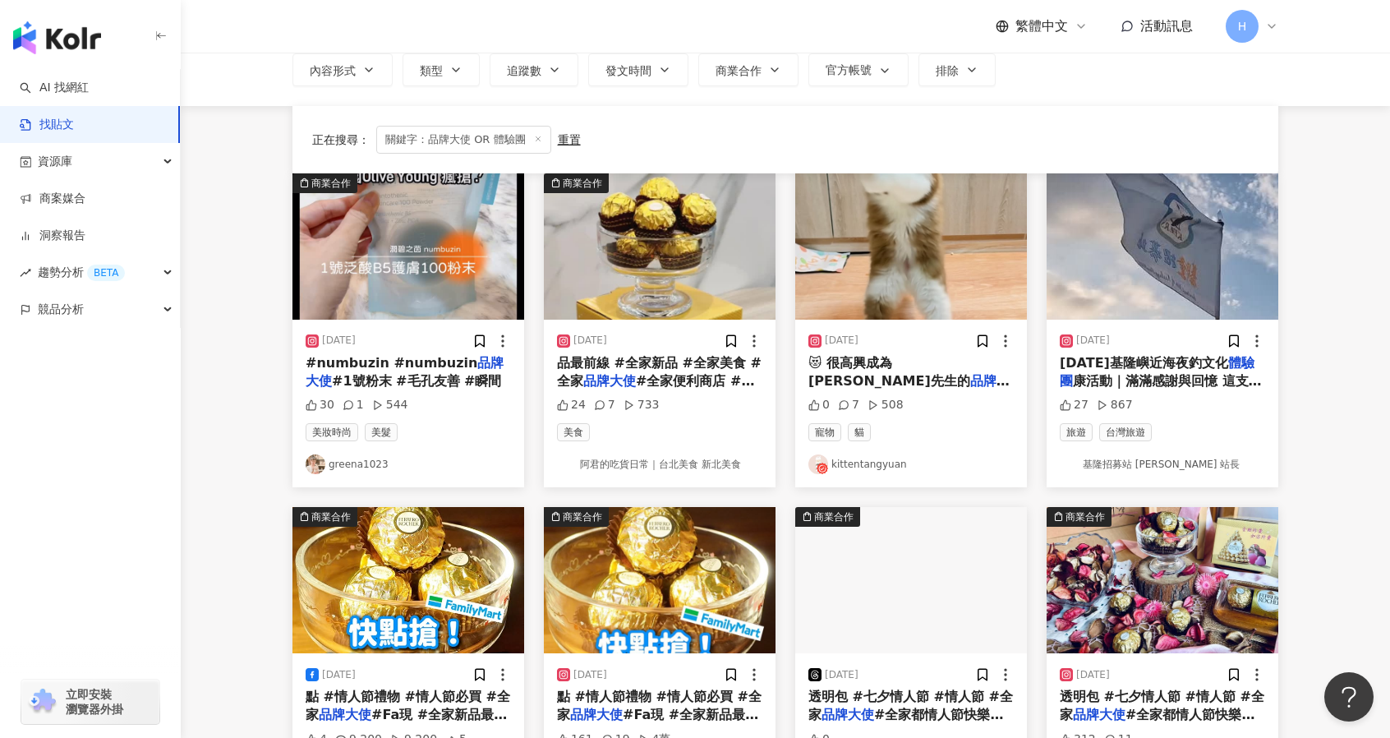
scroll to position [0, 0]
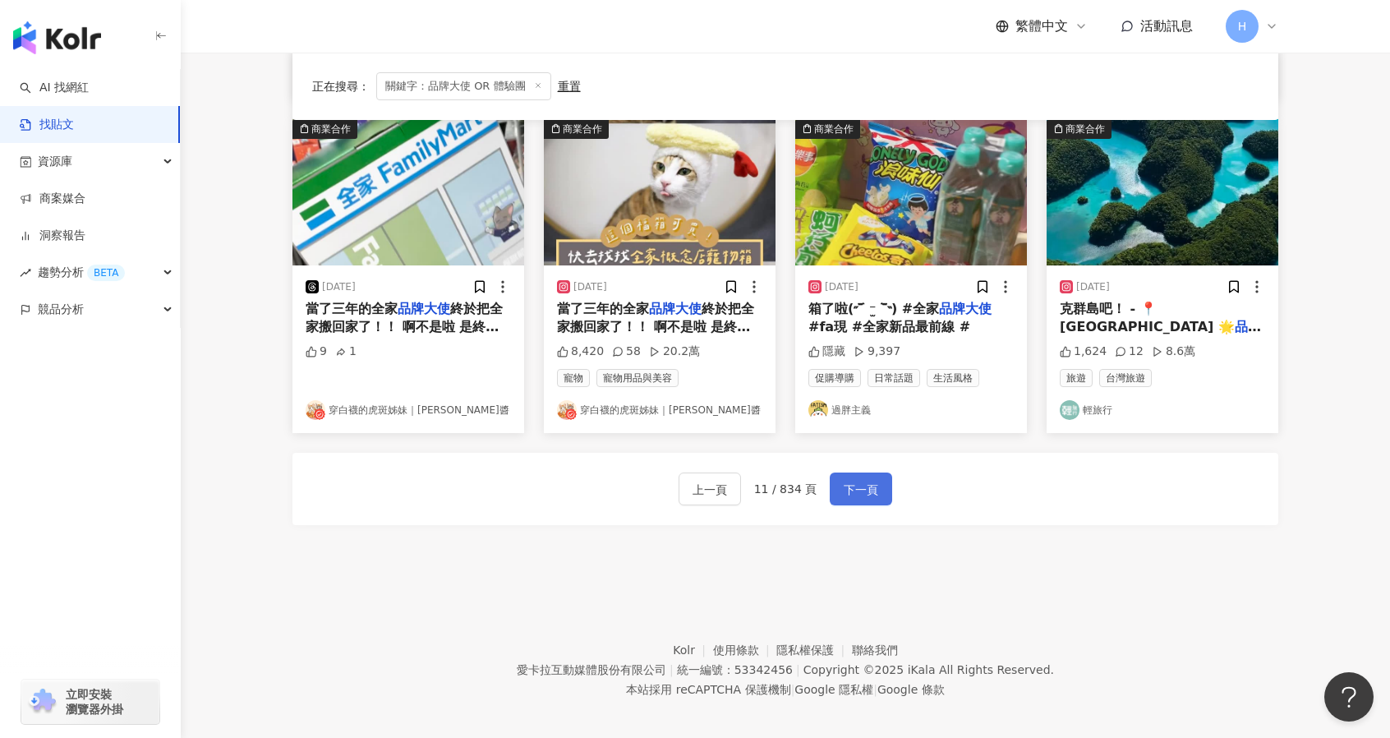
click at [865, 480] on span "下一頁" at bounding box center [861, 490] width 35 height 20
